Goal: Find specific page/section: Find specific page/section

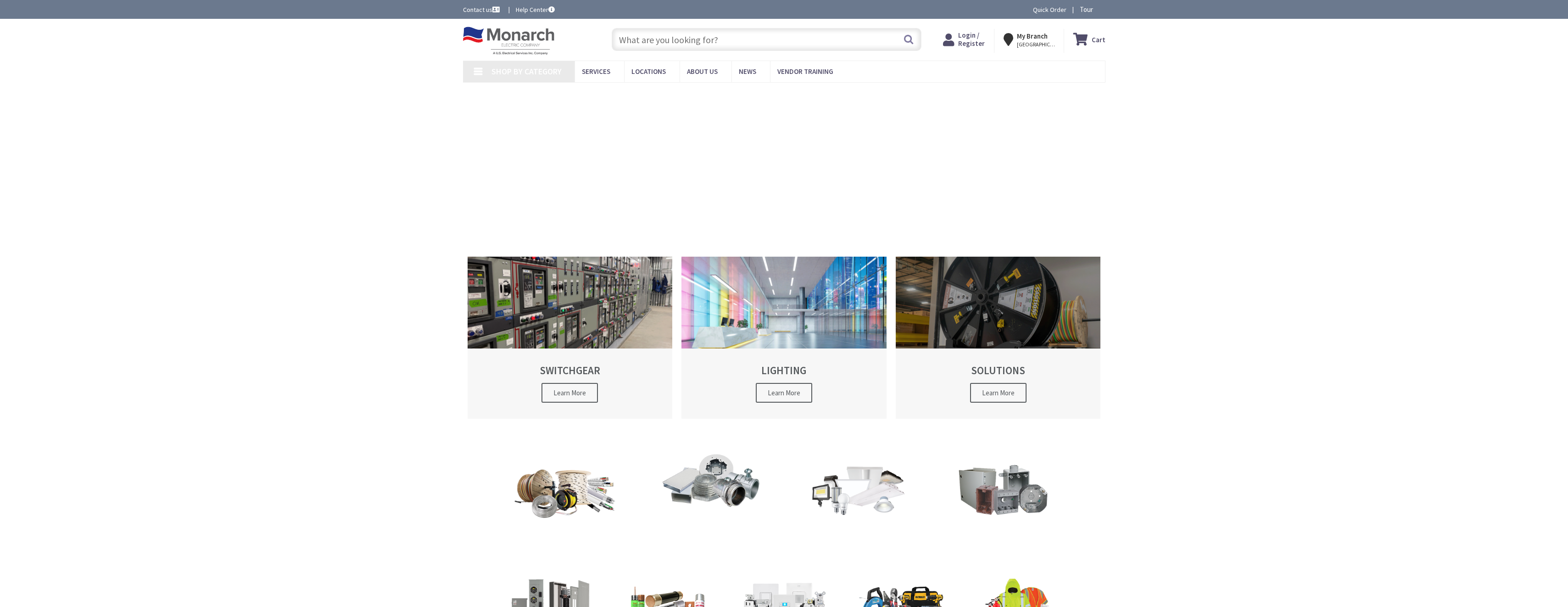
type input "[STREET_ADDRESS]"
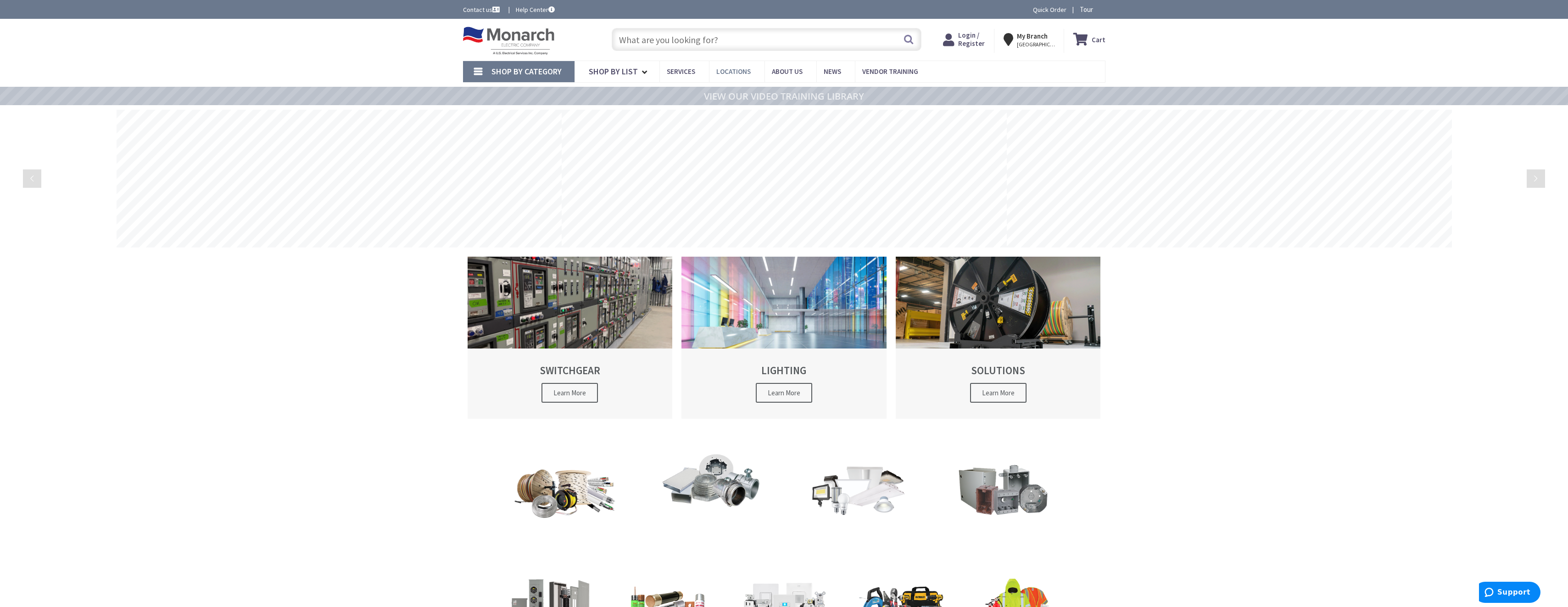
click at [730, 74] on span "Locations" at bounding box center [733, 71] width 35 height 9
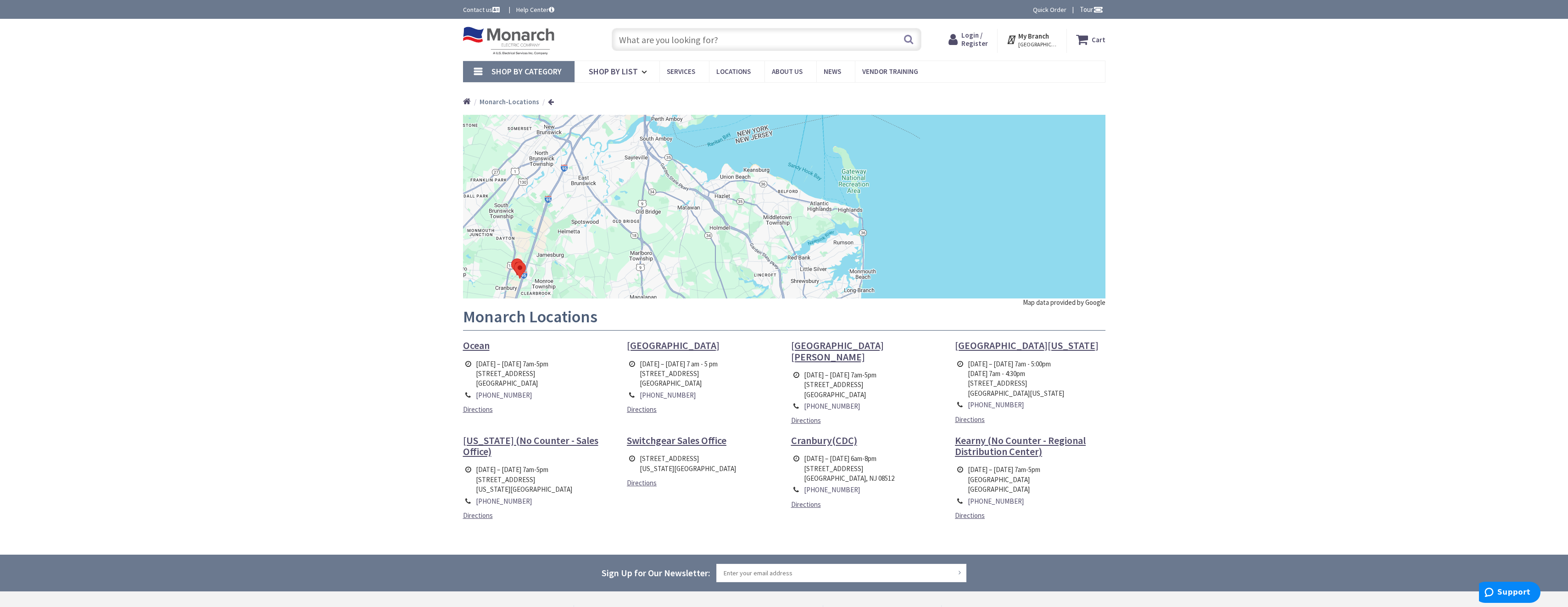
drag, startPoint x: 585, startPoint y: 218, endPoint x: 602, endPoint y: 263, distance: 48.1
click at [602, 263] on div at bounding box center [784, 206] width 642 height 183
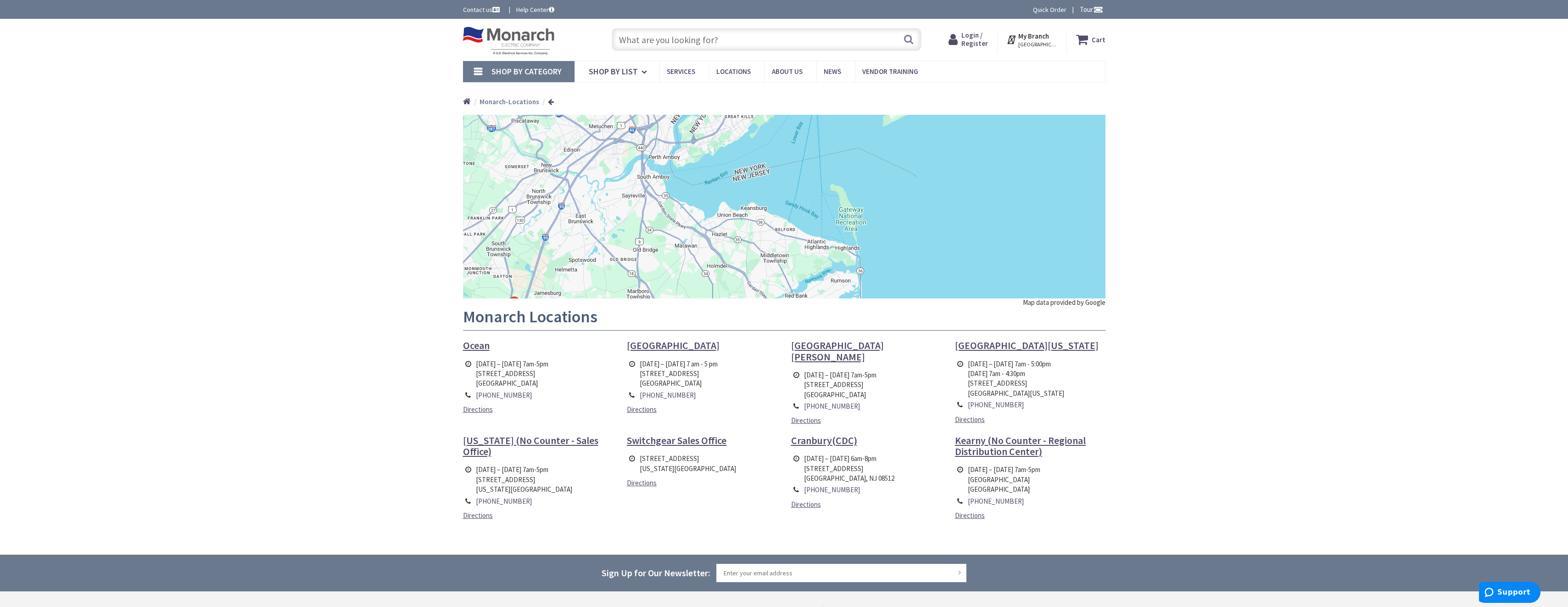
drag, startPoint x: 608, startPoint y: 229, endPoint x: 612, endPoint y: 238, distance: 9.8
click at [601, 278] on div at bounding box center [784, 206] width 642 height 183
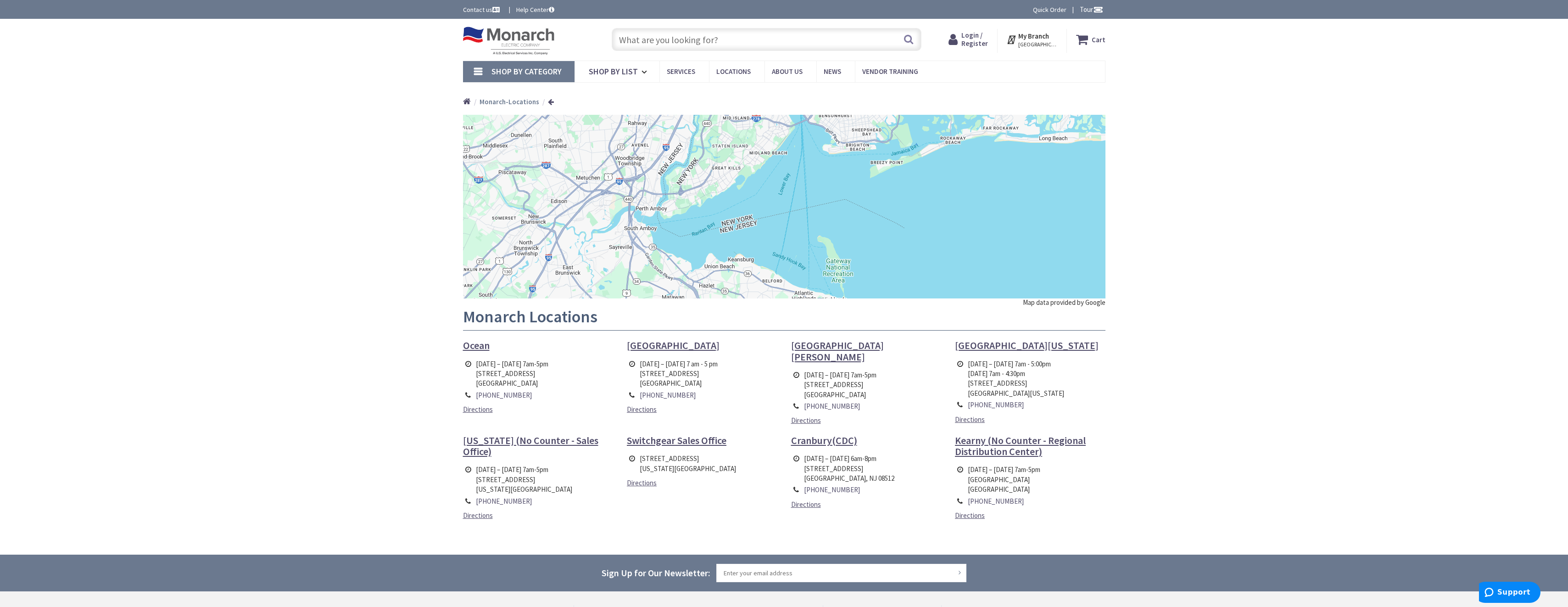
drag, startPoint x: 623, startPoint y: 232, endPoint x: 610, endPoint y: 263, distance: 33.6
click at [601, 276] on div at bounding box center [784, 206] width 642 height 183
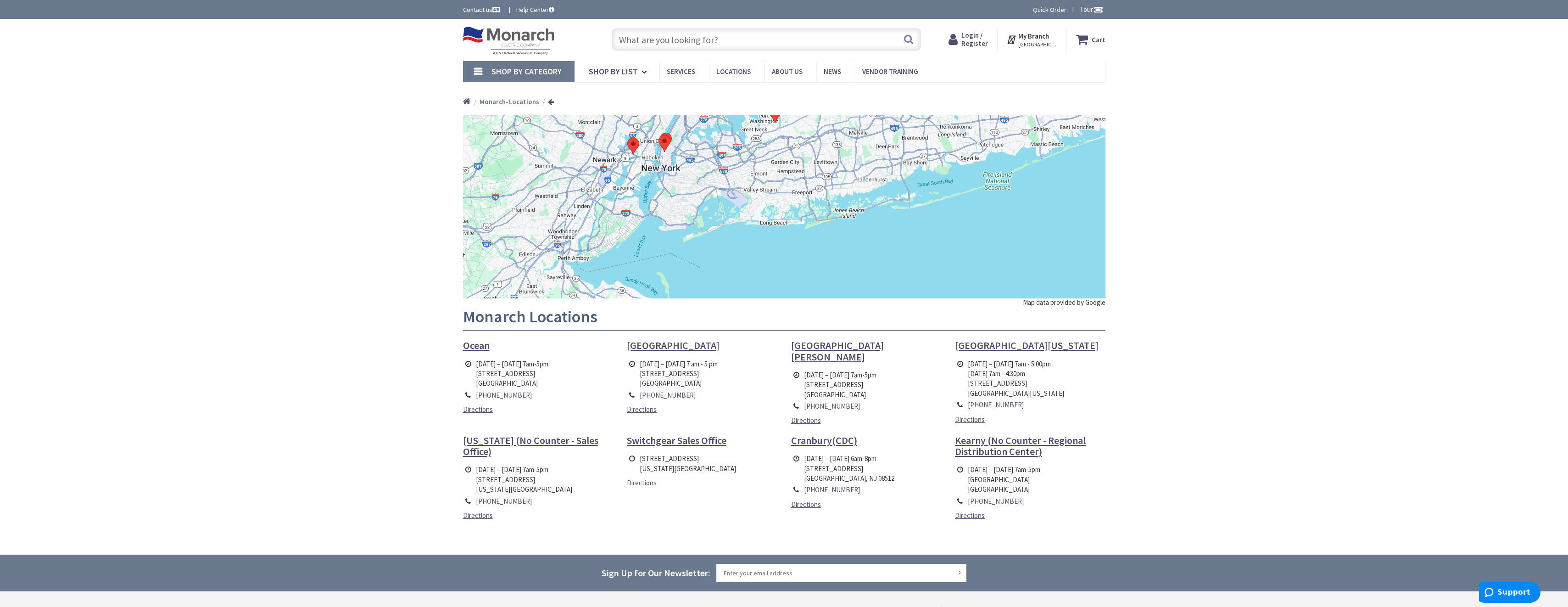
drag, startPoint x: 778, startPoint y: 234, endPoint x: 747, endPoint y: 244, distance: 32.6
click at [748, 244] on div at bounding box center [784, 206] width 642 height 183
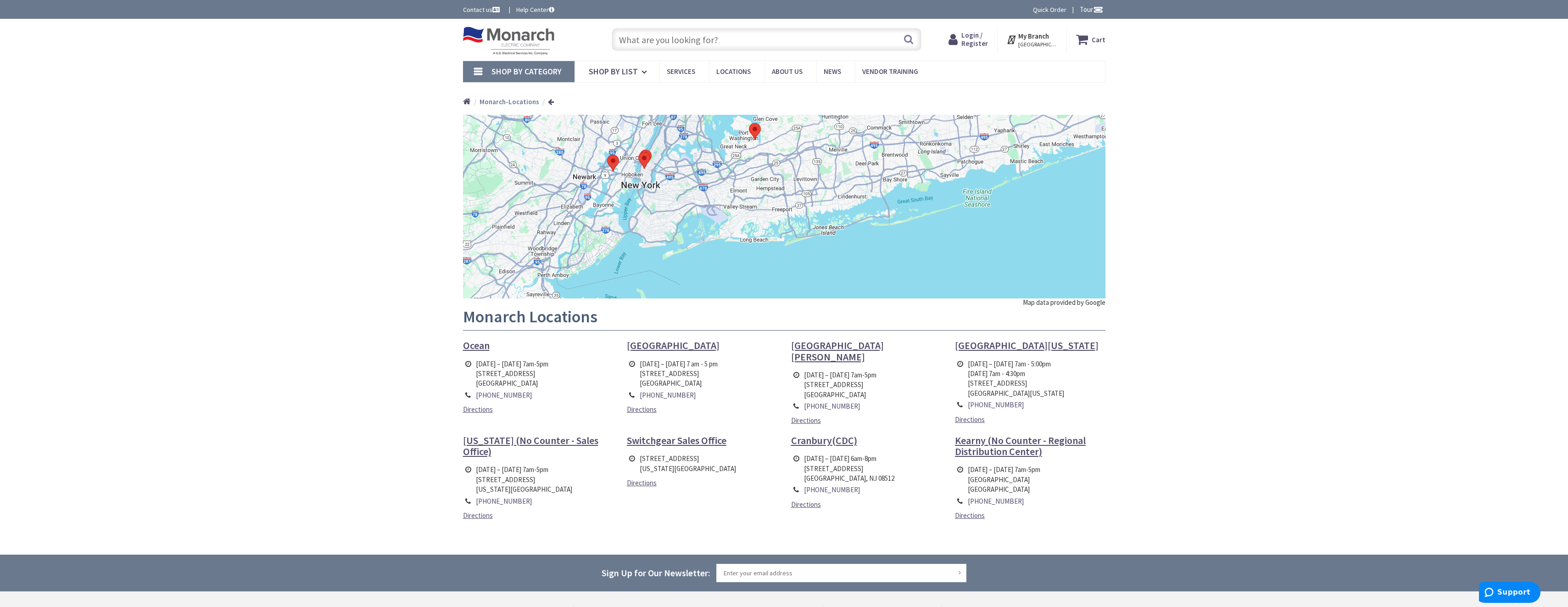
drag, startPoint x: 766, startPoint y: 229, endPoint x: 745, endPoint y: 264, distance: 40.8
click at [745, 264] on div at bounding box center [784, 206] width 642 height 183
